Goal: Navigation & Orientation: Go to known website

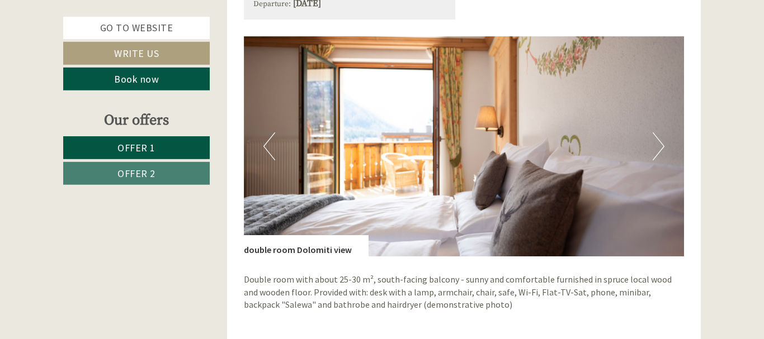
scroll to position [741, 0]
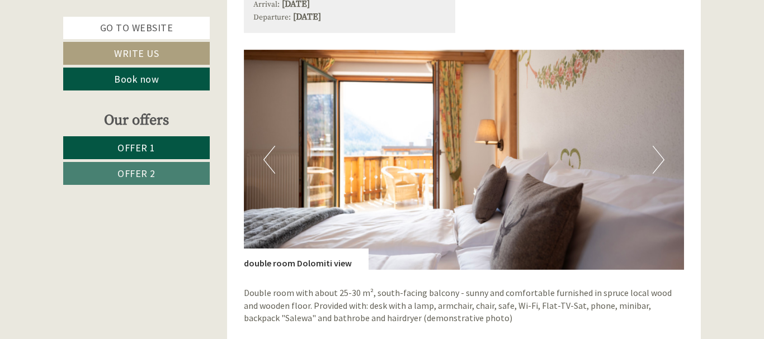
click at [663, 160] on button "Next" at bounding box center [658, 160] width 12 height 28
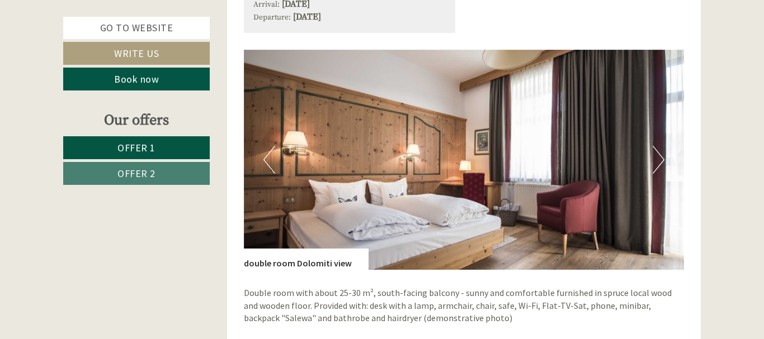
click at [663, 160] on button "Next" at bounding box center [658, 160] width 12 height 28
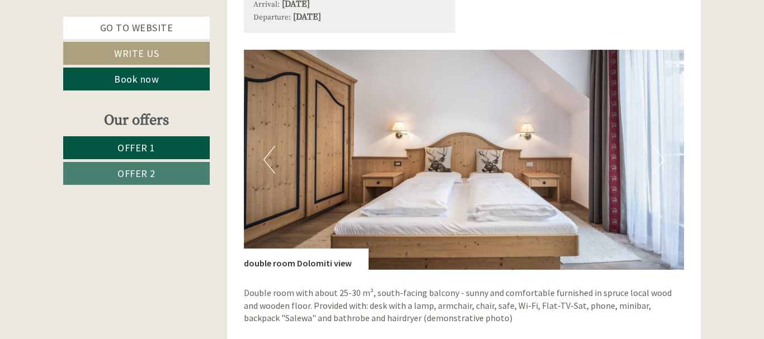
click at [663, 160] on button "Next" at bounding box center [658, 160] width 12 height 28
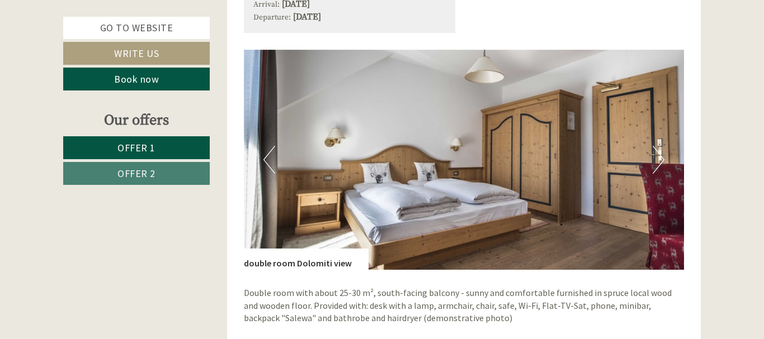
click at [663, 160] on button "Next" at bounding box center [658, 160] width 12 height 28
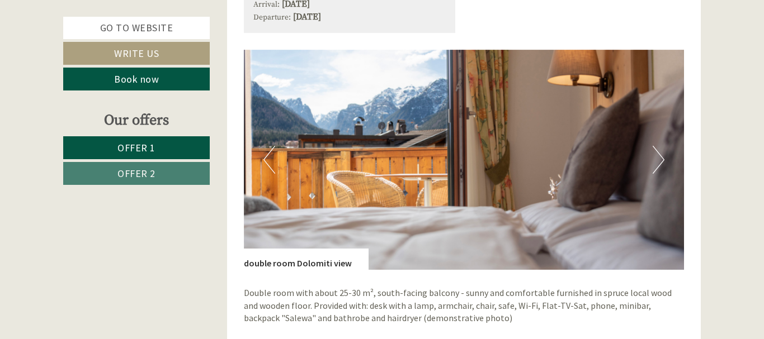
click at [663, 160] on button "Next" at bounding box center [658, 160] width 12 height 28
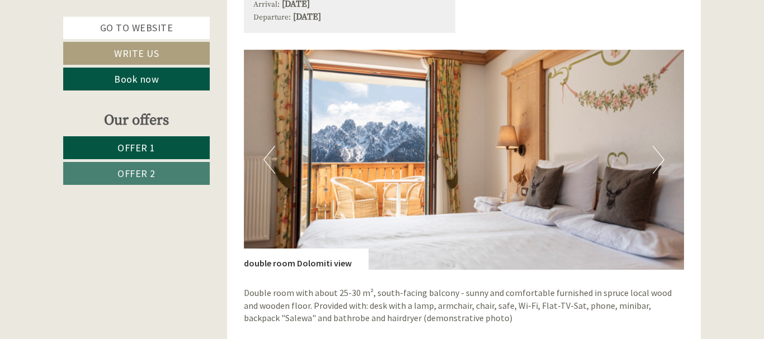
click at [663, 160] on button "Next" at bounding box center [658, 160] width 12 height 28
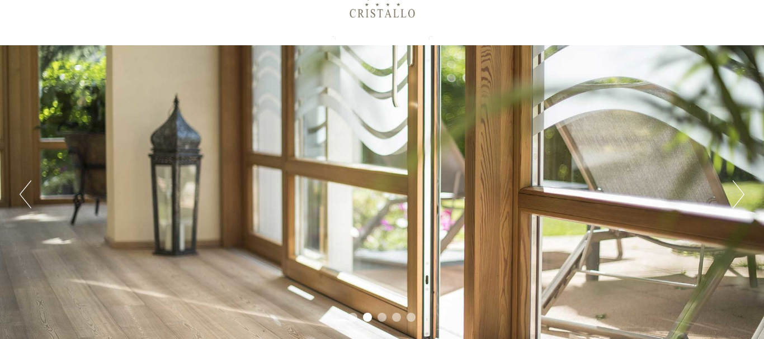
scroll to position [63, 0]
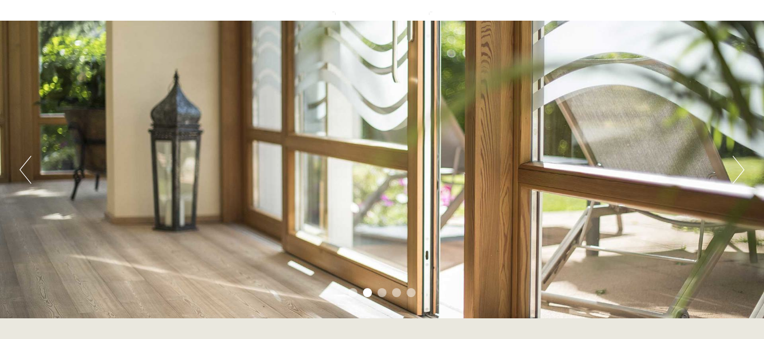
click at [738, 171] on button "Next" at bounding box center [738, 170] width 12 height 28
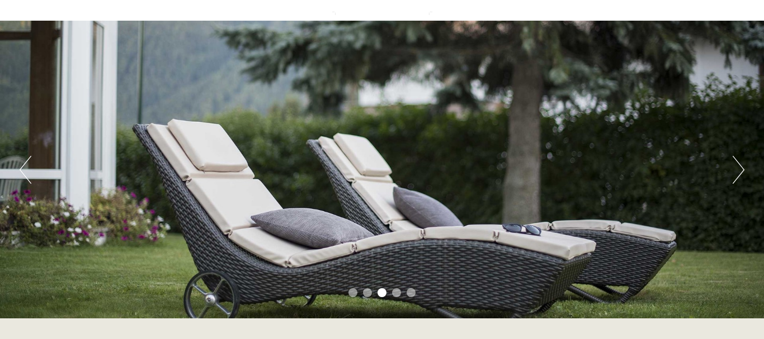
click at [738, 171] on button "Next" at bounding box center [738, 170] width 12 height 28
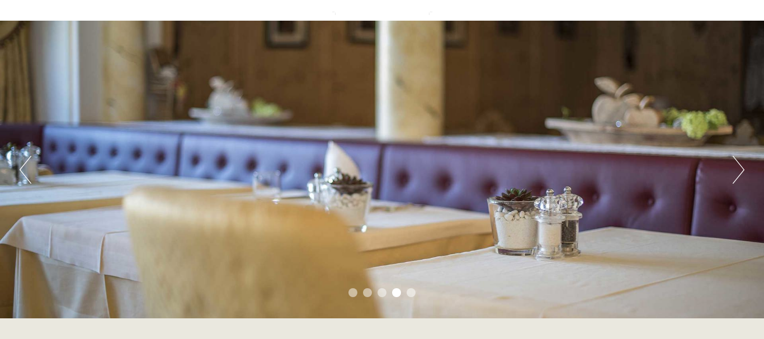
click at [738, 171] on button "Next" at bounding box center [738, 170] width 12 height 28
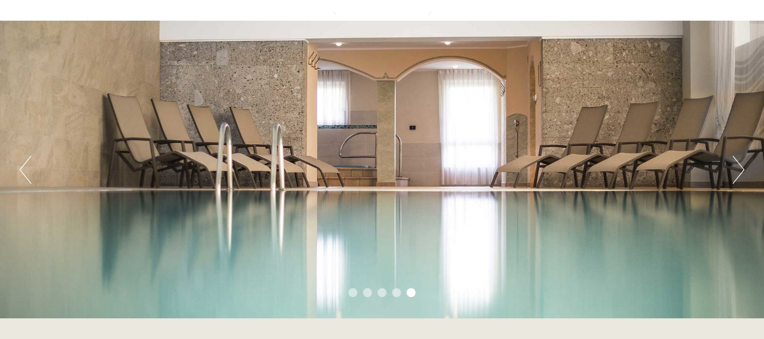
click at [738, 171] on button "Next" at bounding box center [738, 170] width 12 height 28
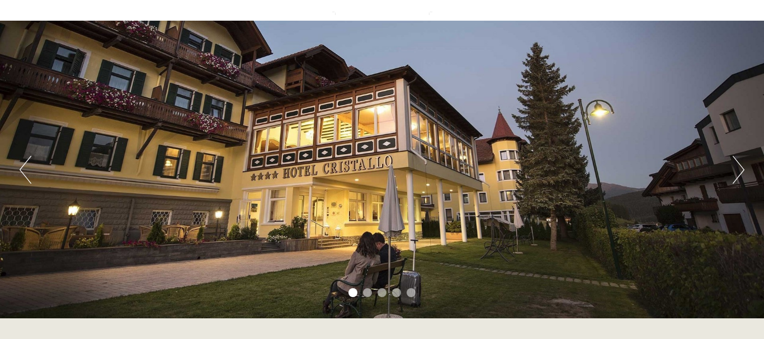
click at [738, 171] on button "Next" at bounding box center [738, 170] width 12 height 28
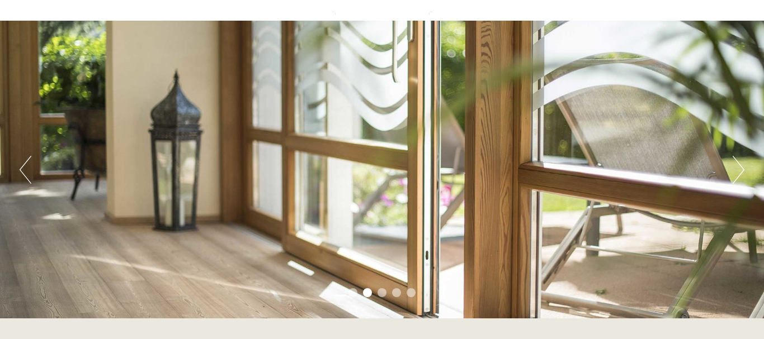
click at [738, 170] on button "Next" at bounding box center [738, 170] width 12 height 28
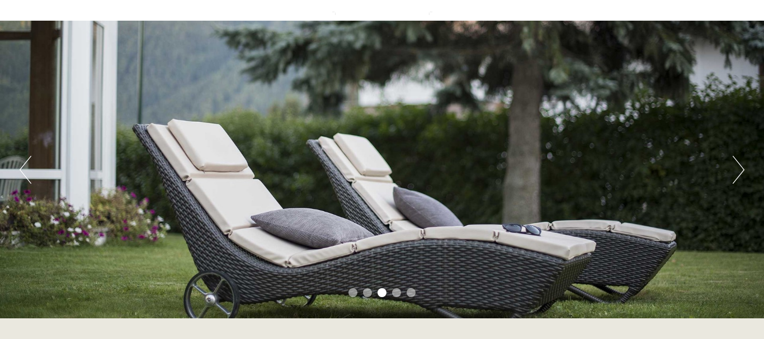
click at [738, 170] on button "Next" at bounding box center [738, 170] width 12 height 28
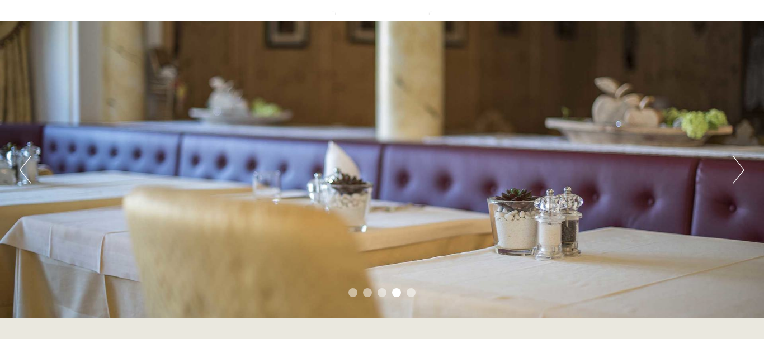
click at [738, 170] on button "Next" at bounding box center [738, 170] width 12 height 28
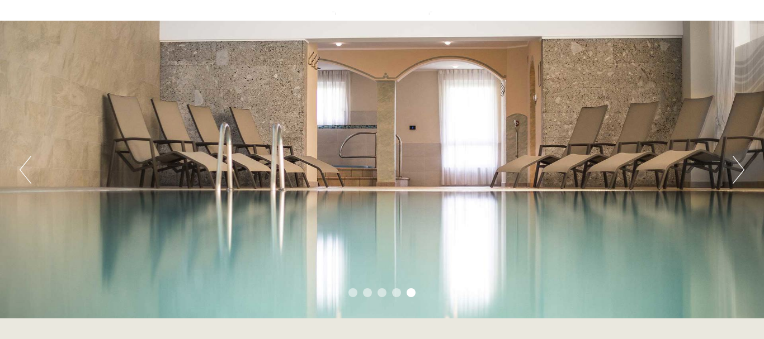
click at [738, 170] on button "Next" at bounding box center [738, 170] width 12 height 28
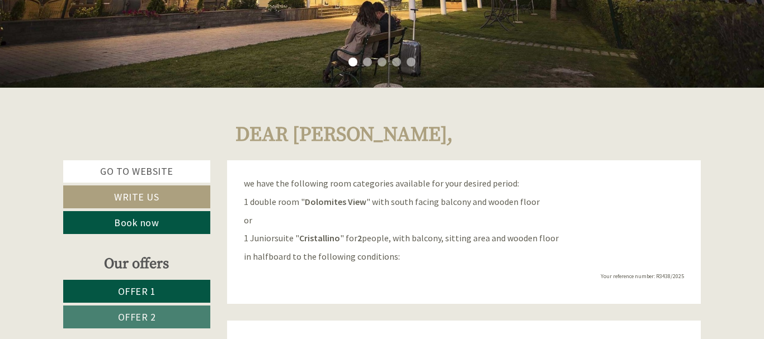
scroll to position [342, 0]
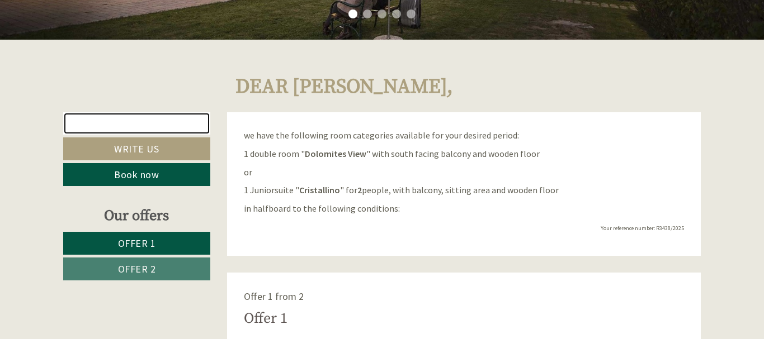
click at [129, 125] on link "Go to website" at bounding box center [136, 123] width 147 height 22
